Goal: Information Seeking & Learning: Stay updated

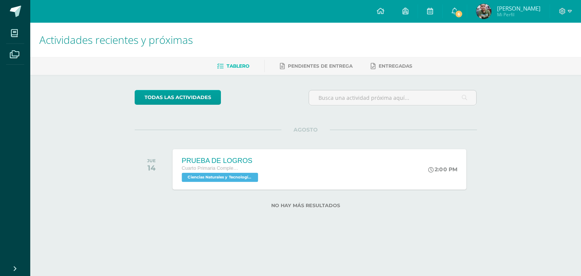
click at [245, 178] on span "Ciencias Naturales y Tecnología 'B'" at bounding box center [219, 177] width 76 height 9
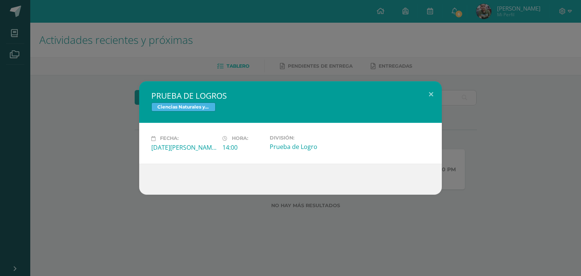
click at [106, 152] on div "PRUEBA DE LOGROS Ciencias Naturales y Tecnología Fecha: [DATE][PERSON_NAME] Hor…" at bounding box center [290, 137] width 575 height 113
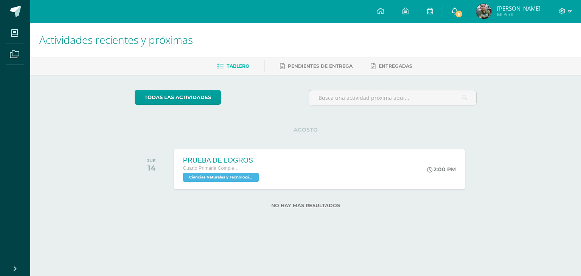
click at [455, 8] on icon at bounding box center [454, 11] width 6 height 7
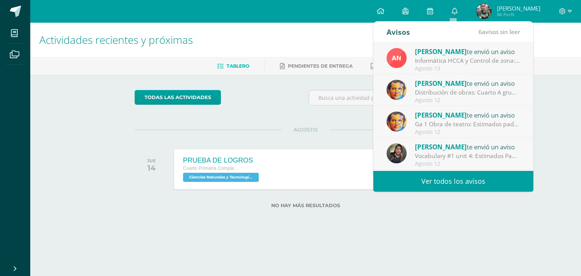
click at [456, 173] on link "Ver todos los avisos" at bounding box center [453, 181] width 160 height 21
click at [455, 179] on link "Ver todos los avisos" at bounding box center [453, 181] width 160 height 21
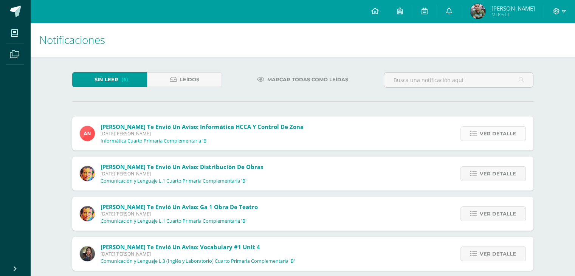
click at [470, 136] on link "Ver detalle" at bounding box center [492, 133] width 65 height 15
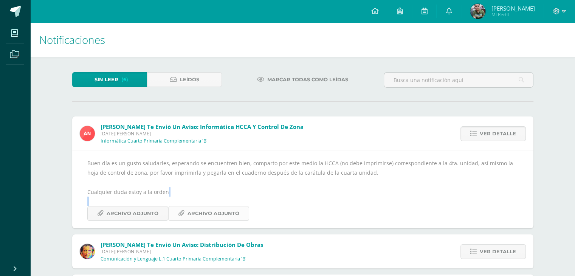
drag, startPoint x: 363, startPoint y: 214, endPoint x: 185, endPoint y: 215, distance: 178.1
click at [185, 215] on div "Buen día es un gusto saludarles, esperando se encuentren bien, comparto por est…" at bounding box center [302, 189] width 431 height 62
click at [185, 215] on link "Archivo Adjunto" at bounding box center [208, 213] width 81 height 15
click at [511, 133] on span "Ver detalle" at bounding box center [498, 134] width 36 height 14
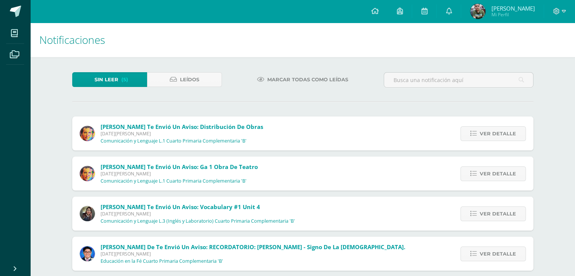
click at [511, 133] on span "Ver detalle" at bounding box center [498, 134] width 36 height 14
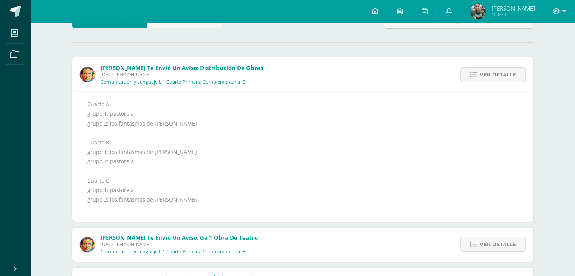
scroll to position [60, 0]
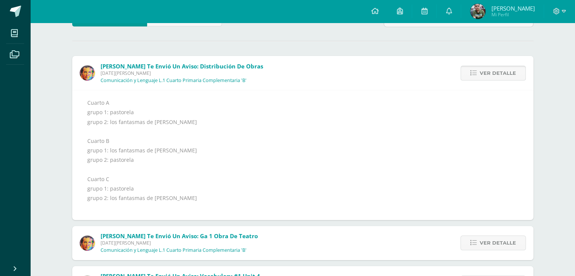
click at [473, 71] on icon at bounding box center [473, 73] width 6 height 6
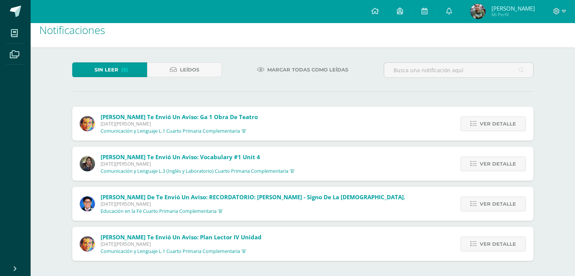
scroll to position [10, 0]
click at [474, 124] on icon at bounding box center [473, 124] width 6 height 6
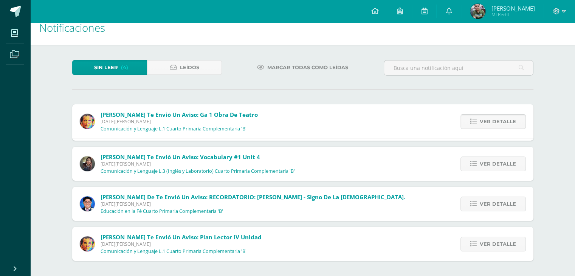
scroll to position [60, 0]
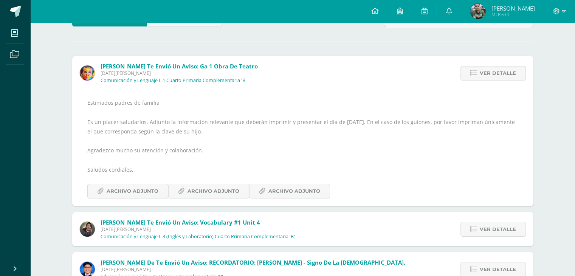
drag, startPoint x: 232, startPoint y: 203, endPoint x: 148, endPoint y: 201, distance: 84.3
click at [148, 201] on div "Estimados padres de familia Es un placer saludarlos. Adjunto la información rel…" at bounding box center [302, 148] width 461 height 116
click at [152, 190] on span "Archivo Adjunto" at bounding box center [133, 191] width 52 height 14
click at [215, 190] on span "Archivo Adjunto" at bounding box center [214, 191] width 52 height 14
click at [309, 47] on div "Sin leer (4) Leídos Marcar todas como leídas Sibyl Hernández te envió un aviso:…" at bounding box center [302, 169] width 491 height 345
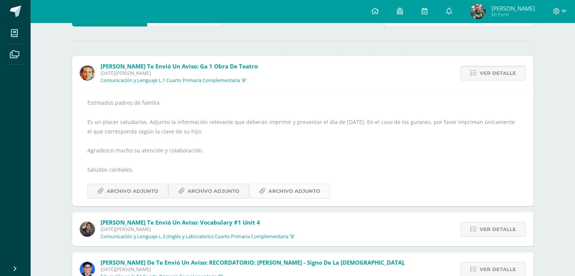
click at [298, 190] on span "Archivo Adjunto" at bounding box center [294, 191] width 52 height 14
click at [467, 71] on link "Ver detalle" at bounding box center [492, 73] width 65 height 15
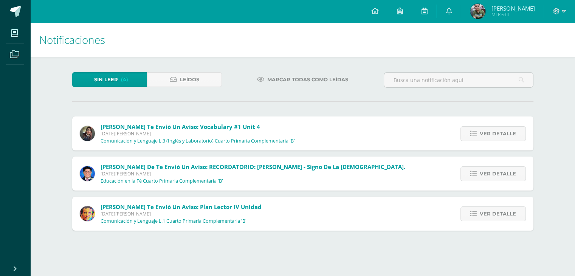
scroll to position [0, 0]
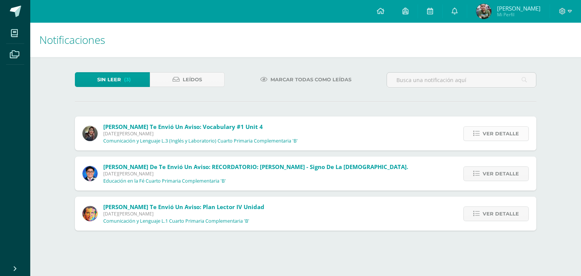
click at [476, 134] on icon at bounding box center [476, 133] width 6 height 6
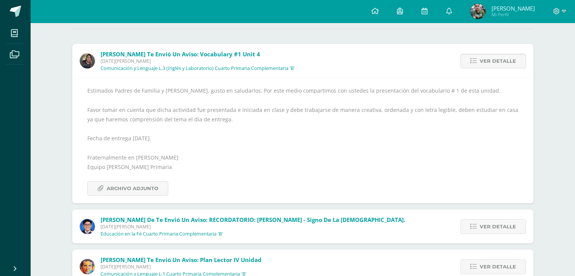
scroll to position [76, 0]
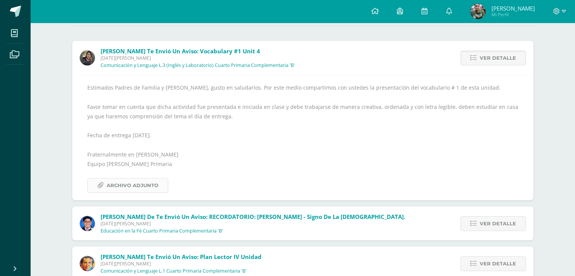
click at [150, 186] on span "Archivo Adjunto" at bounding box center [133, 185] width 52 height 14
click at [223, 83] on div "Estimados Padres de Familia y Alumnos, gusto en saludarlos. Por este medio comp…" at bounding box center [302, 138] width 431 height 110
click at [428, 221] on div "Cristian de te envió un aviso: RECORDATORIO: Eucaristia Dominical - Signo de la…" at bounding box center [302, 223] width 461 height 34
drag, startPoint x: 428, startPoint y: 221, endPoint x: 474, endPoint y: 221, distance: 46.5
click at [474, 221] on div "Cristian de te envió un aviso: RECORDATORIO: Eucaristia Dominical - Signo de la…" at bounding box center [302, 223] width 461 height 34
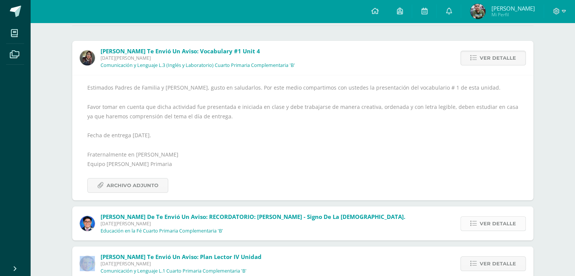
click at [474, 221] on icon at bounding box center [473, 223] width 6 height 6
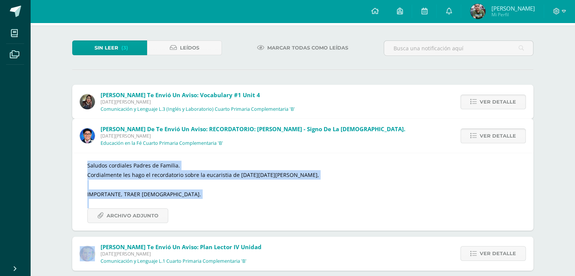
scroll to position [8, 0]
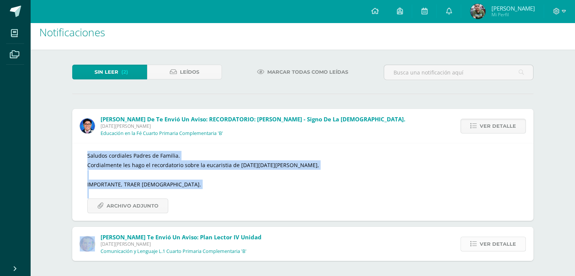
click at [476, 245] on icon at bounding box center [473, 244] width 6 height 6
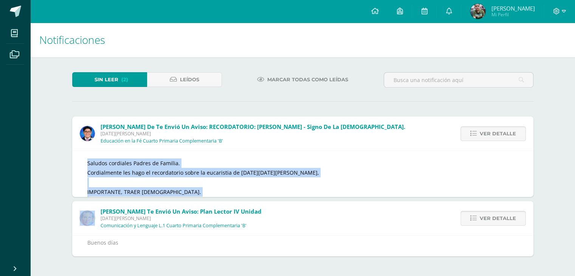
scroll to position [0, 0]
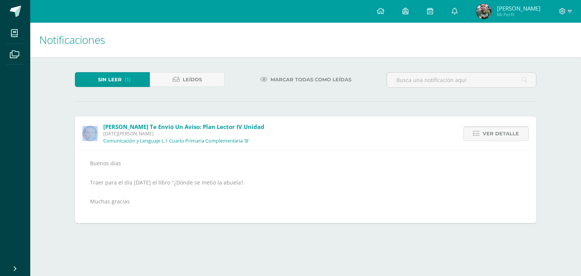
click at [474, 131] on icon at bounding box center [476, 133] width 6 height 6
